Goal: Navigation & Orientation: Locate item on page

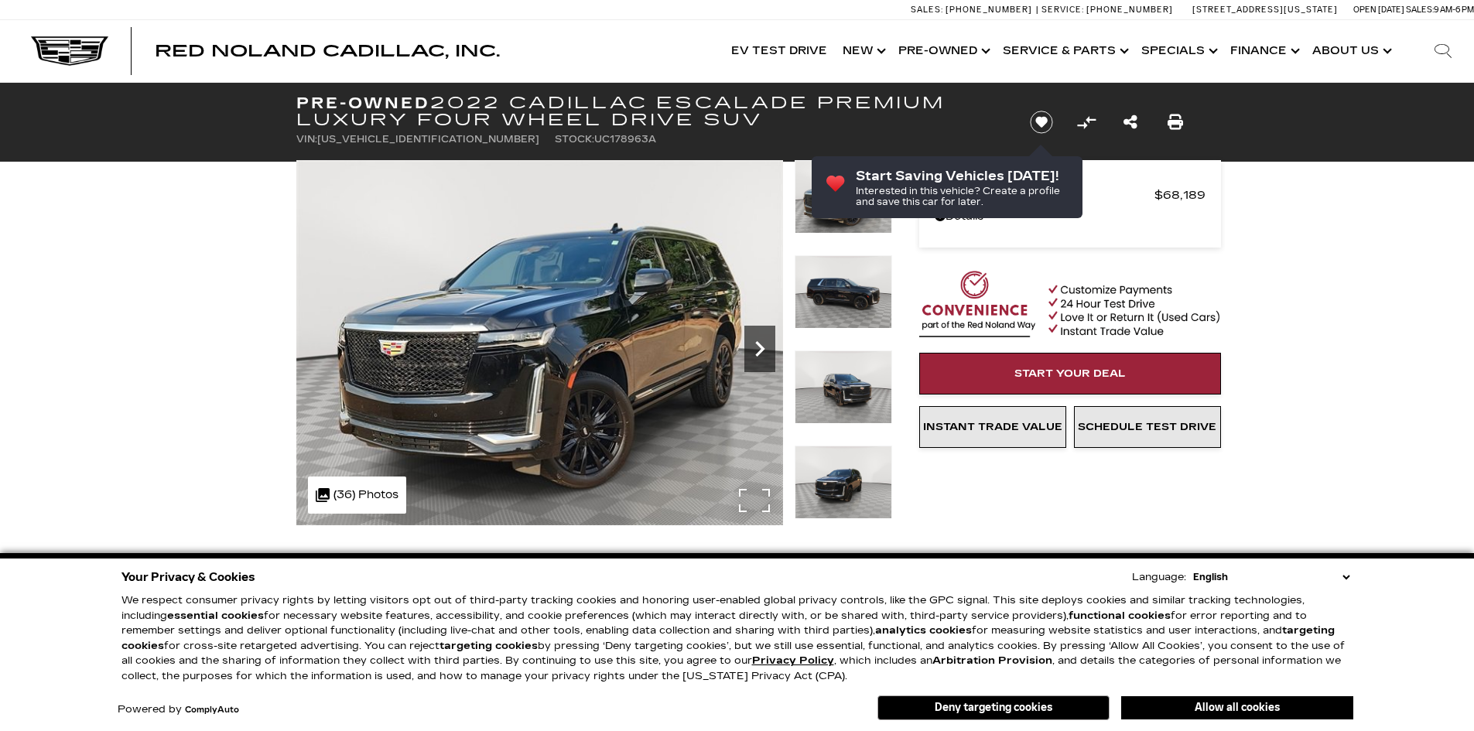
click at [762, 342] on icon "Next" at bounding box center [759, 348] width 31 height 31
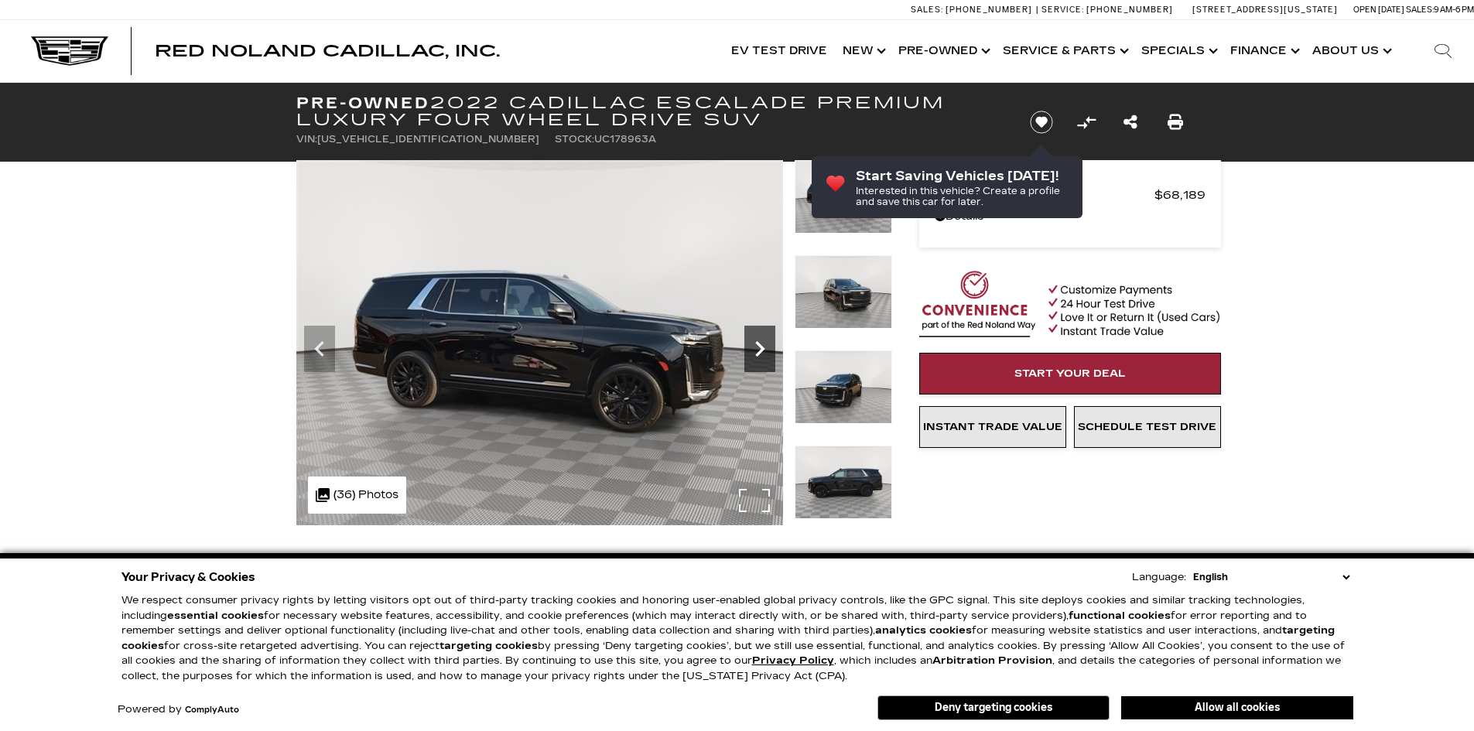
click at [761, 342] on icon "Next" at bounding box center [759, 348] width 31 height 31
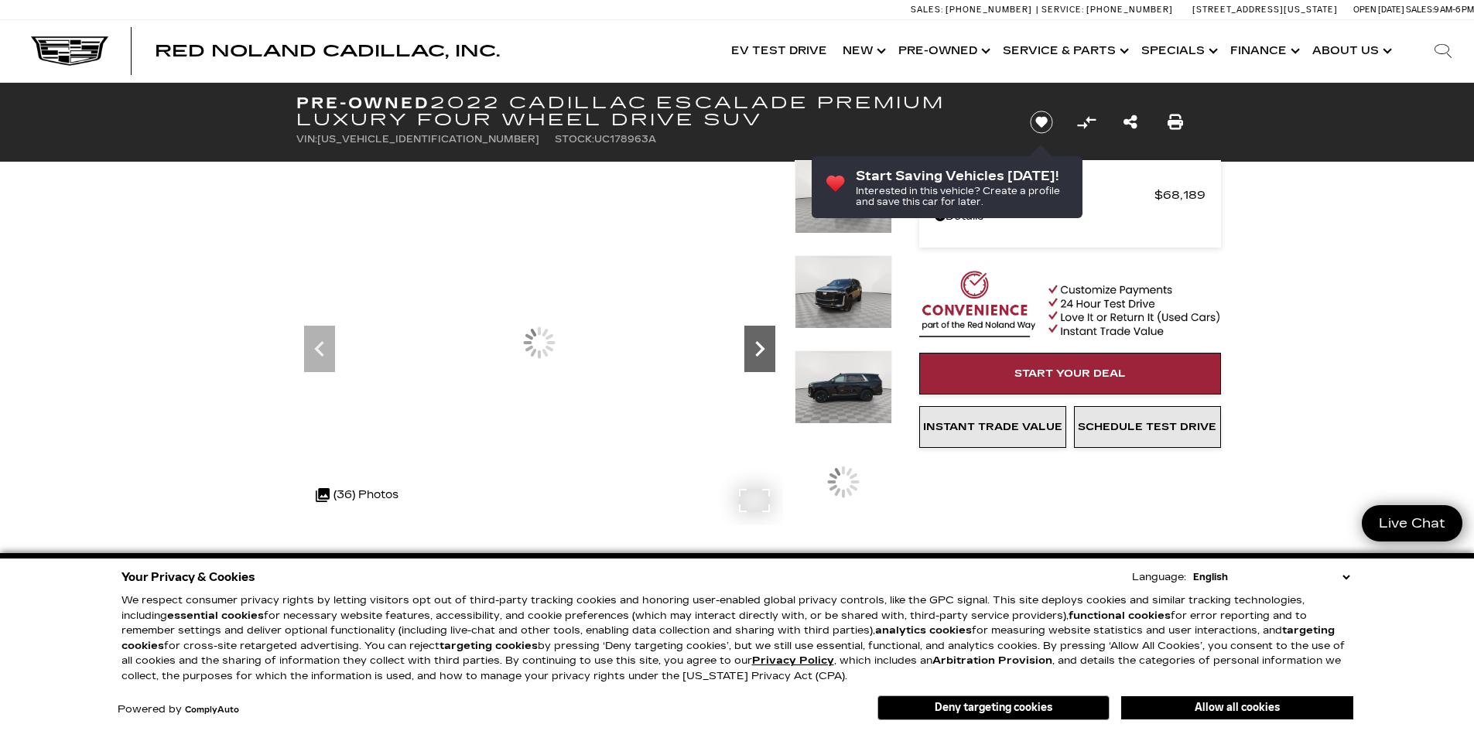
click at [761, 342] on icon "Next" at bounding box center [759, 348] width 31 height 31
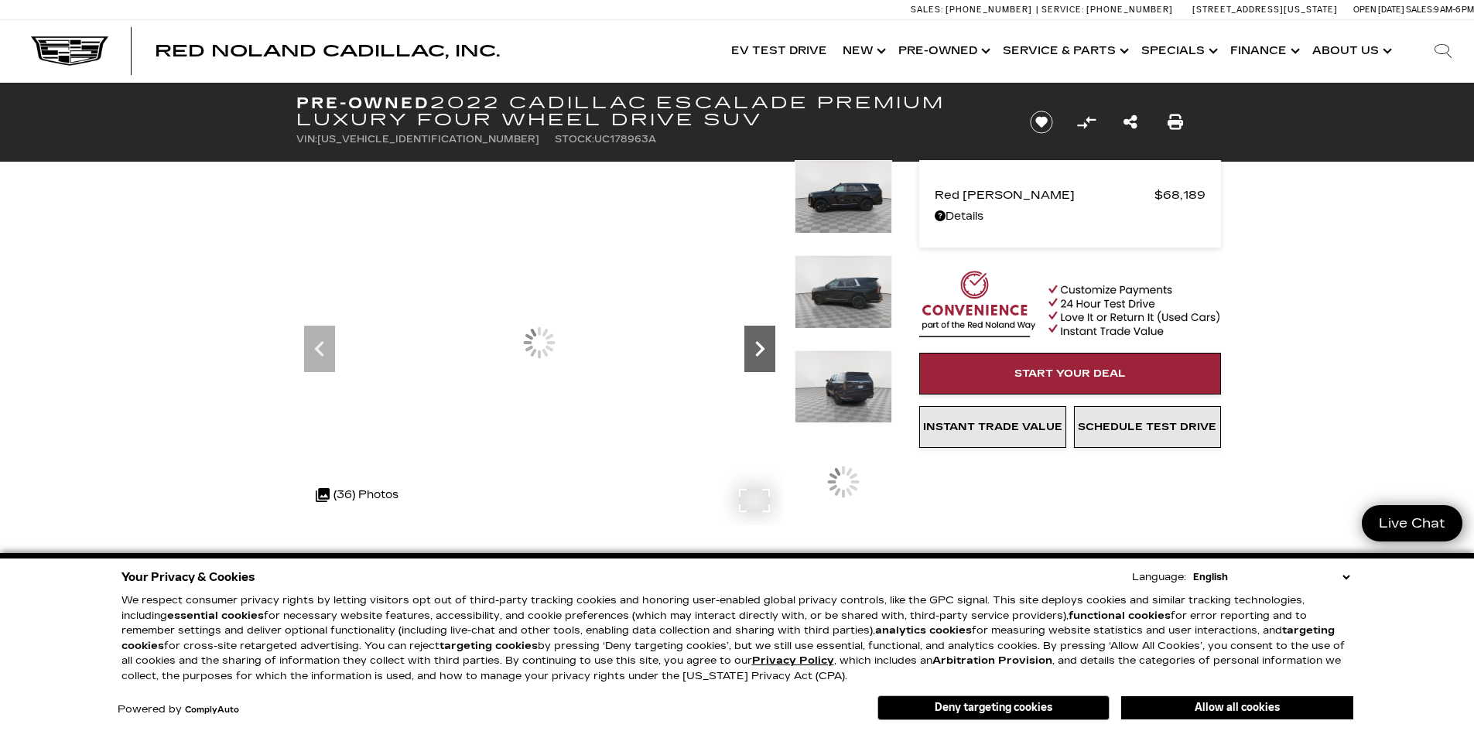
click at [761, 342] on icon "Next" at bounding box center [759, 348] width 31 height 31
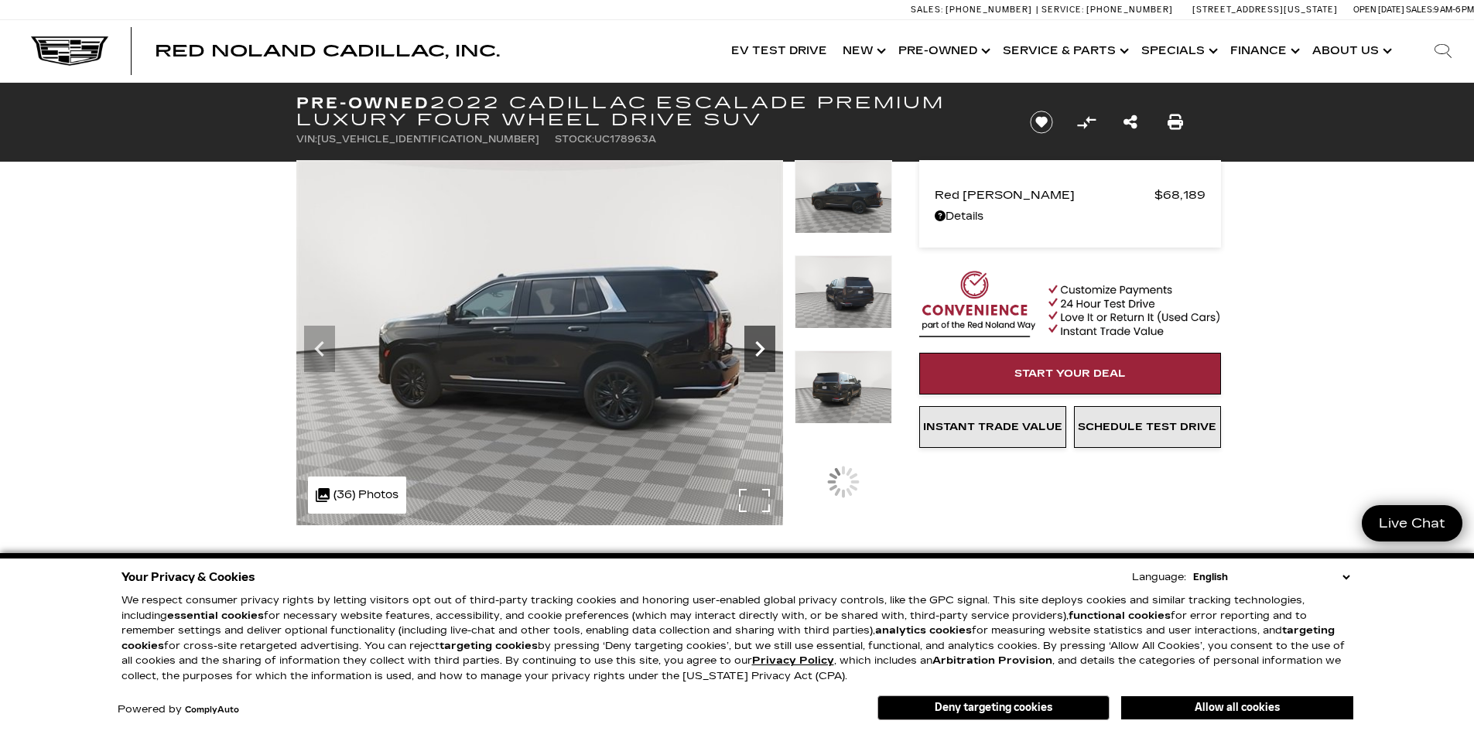
click at [761, 342] on icon "Next" at bounding box center [759, 348] width 31 height 31
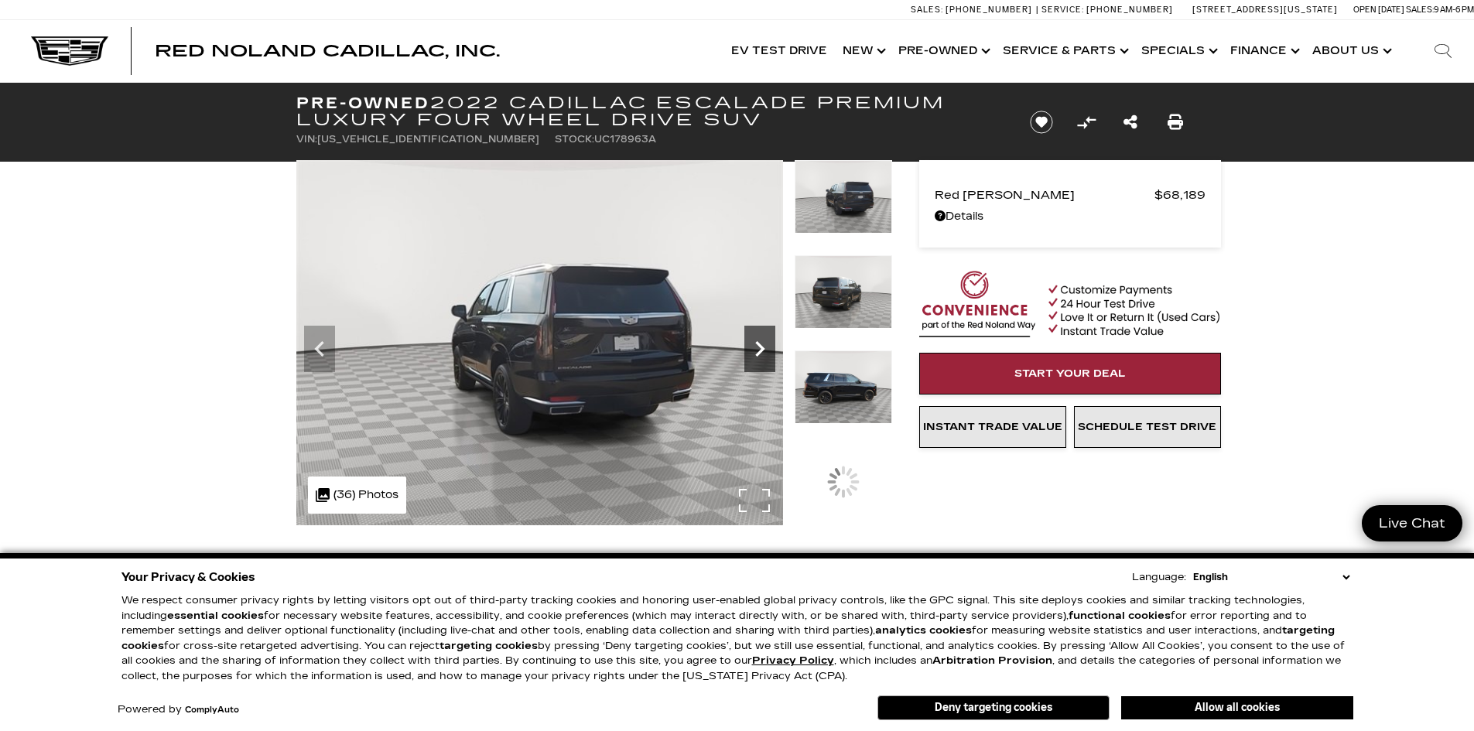
click at [760, 344] on icon "Next" at bounding box center [759, 348] width 31 height 31
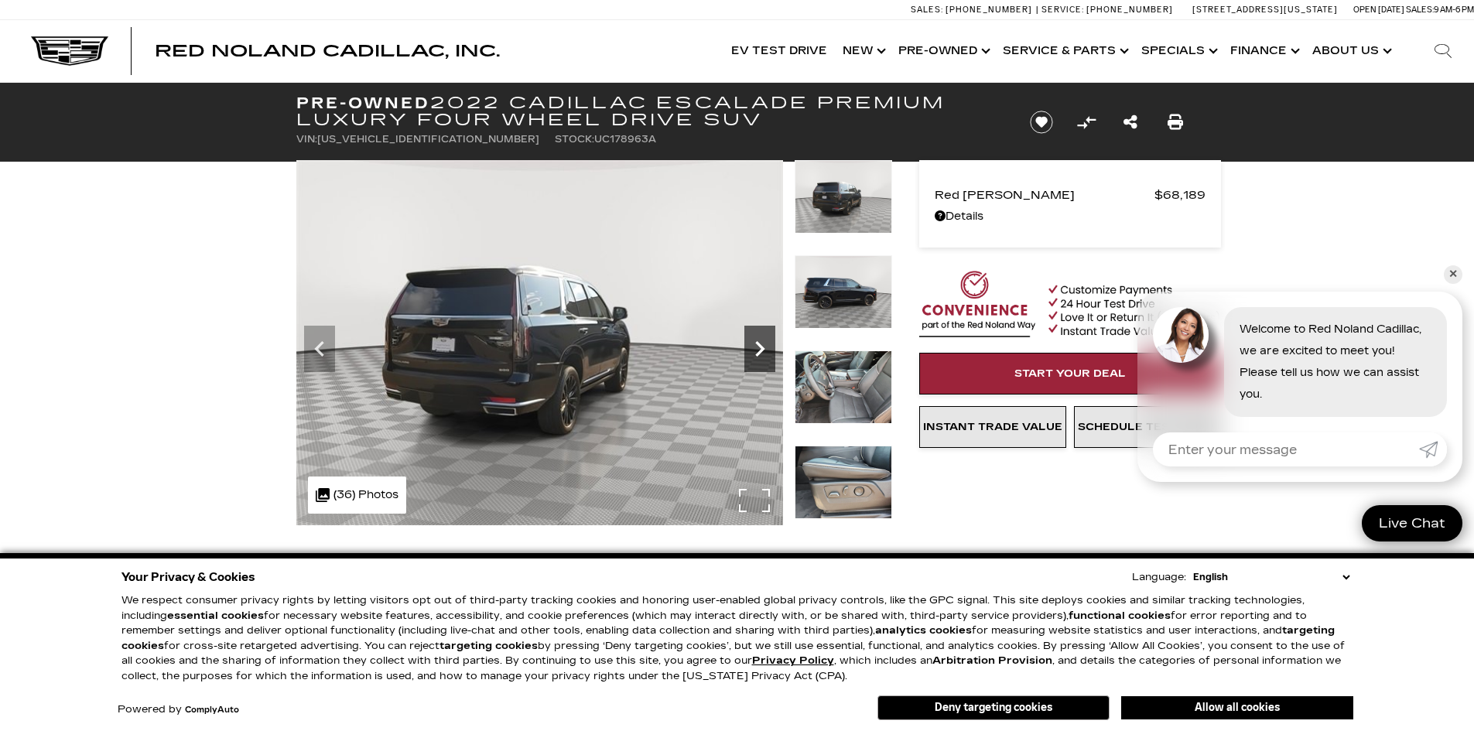
click at [760, 344] on icon "Next" at bounding box center [759, 348] width 31 height 31
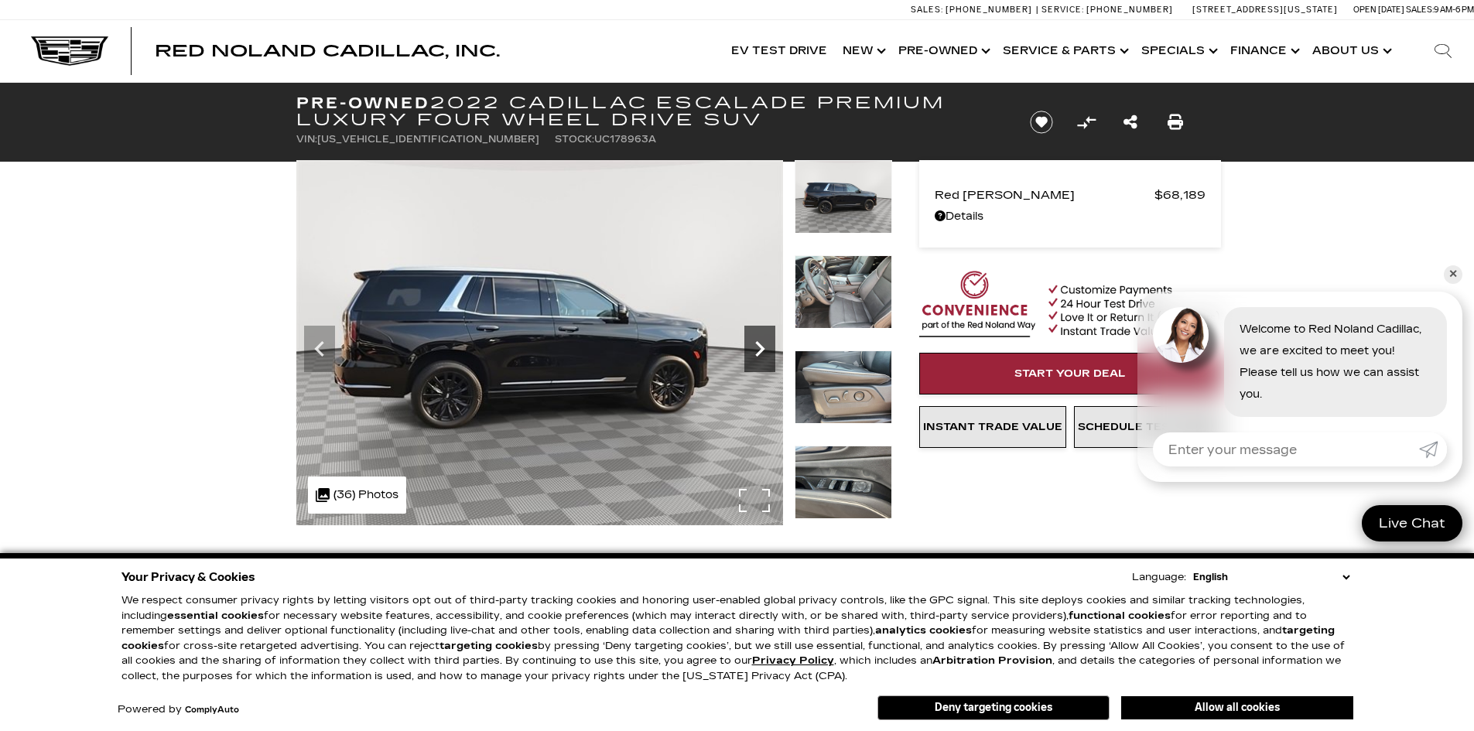
click at [760, 344] on icon "Next" at bounding box center [759, 348] width 31 height 31
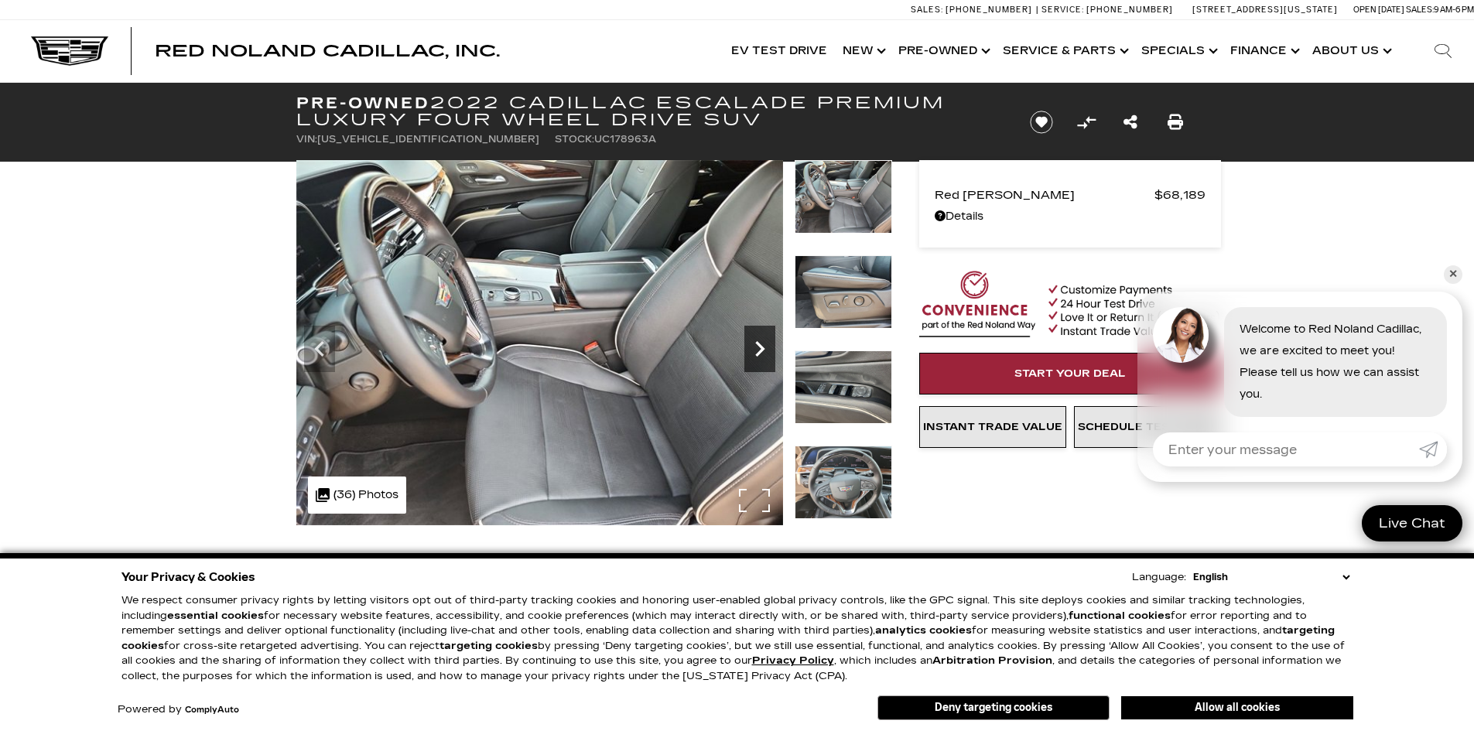
click at [760, 344] on icon "Next" at bounding box center [759, 348] width 9 height 15
